Goal: Transaction & Acquisition: Subscribe to service/newsletter

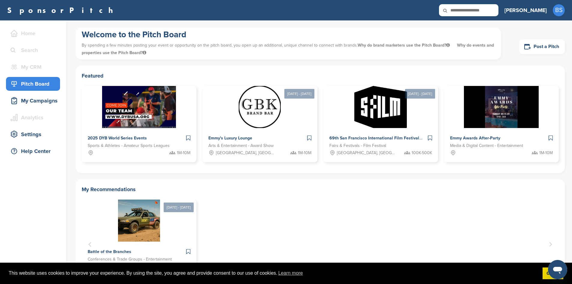
click at [565, 12] on div "SponsorPitch Home Search My CRM You are currently on SponsorPitch for Brands - …" at bounding box center [286, 10] width 572 height 20
click at [561, 12] on span "BS" at bounding box center [559, 10] width 12 height 12
click at [548, 23] on link "Getting Started" at bounding box center [544, 22] width 34 height 5
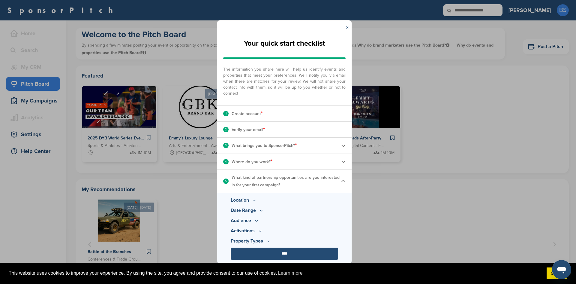
click at [291, 181] on p "What kind of partnership opportunities are you interested in for your first cam…" at bounding box center [287, 181] width 110 height 15
click at [307, 162] on div "4 Where do you work? *" at bounding box center [284, 162] width 135 height 16
click at [341, 160] on div "4 Where do you work? *" at bounding box center [284, 162] width 135 height 16
click at [342, 161] on img at bounding box center [343, 161] width 5 height 5
click at [0, 0] on img at bounding box center [0, 0] width 0 height 0
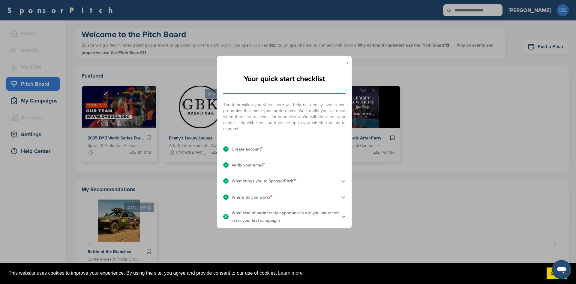
click at [347, 62] on link "x" at bounding box center [347, 63] width 2 height 6
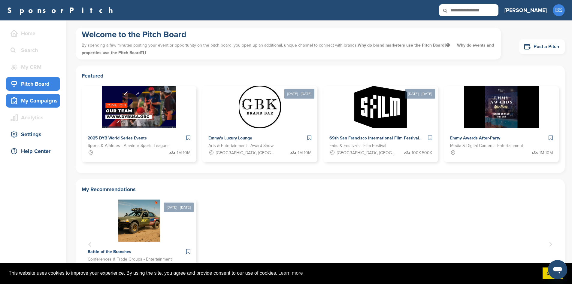
click at [43, 104] on div "My Campaigns" at bounding box center [34, 100] width 51 height 11
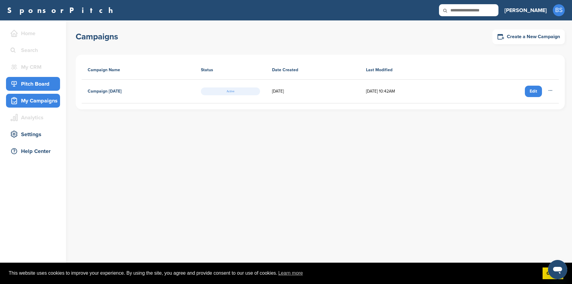
click at [41, 87] on div "Pitch Board" at bounding box center [34, 83] width 51 height 11
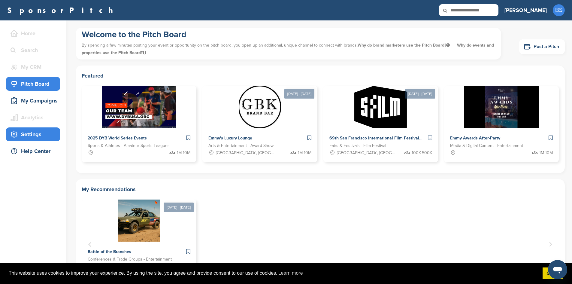
click at [30, 139] on div "Settings" at bounding box center [34, 134] width 51 height 11
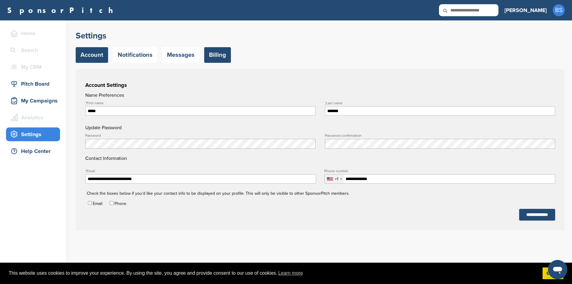
click at [216, 50] on link "Billing" at bounding box center [217, 55] width 27 height 16
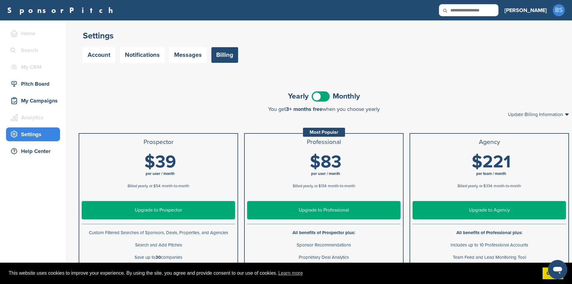
click at [325, 97] on span at bounding box center [321, 96] width 18 height 10
click at [333, 133] on div "Most Popular" at bounding box center [324, 132] width 42 height 9
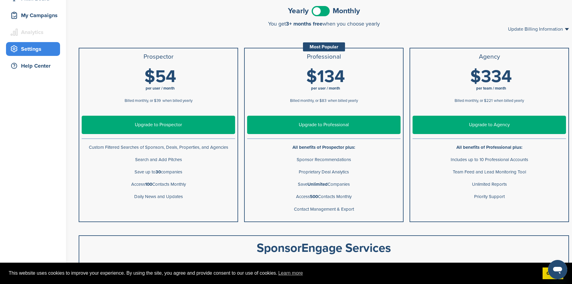
scroll to position [120, 0]
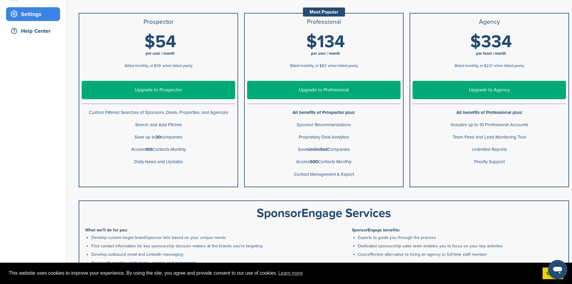
click at [331, 86] on link "Upgrade to Professional" at bounding box center [323, 90] width 153 height 18
